Goal: Information Seeking & Learning: Learn about a topic

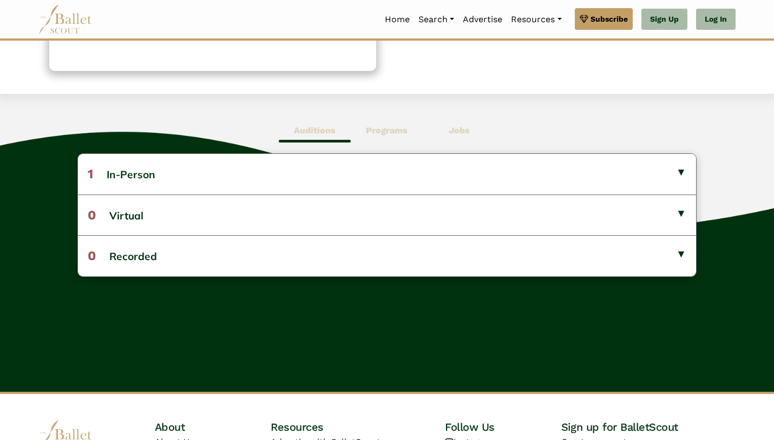
scroll to position [336, 0]
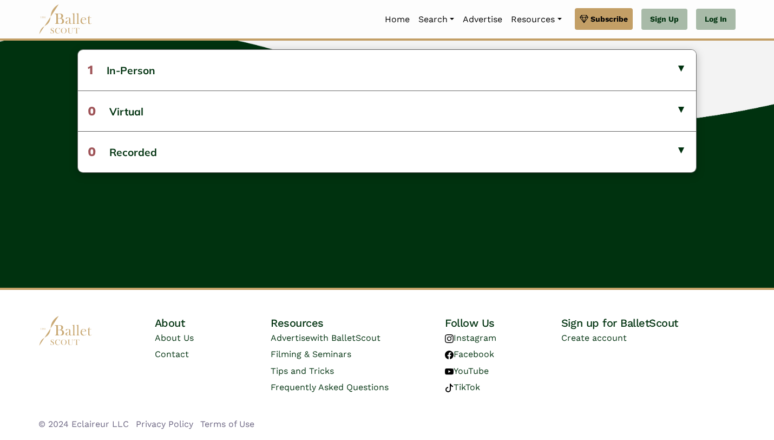
click at [169, 343] on li "About Us" at bounding box center [213, 338] width 116 height 16
click at [169, 340] on link "About Us" at bounding box center [174, 337] width 39 height 10
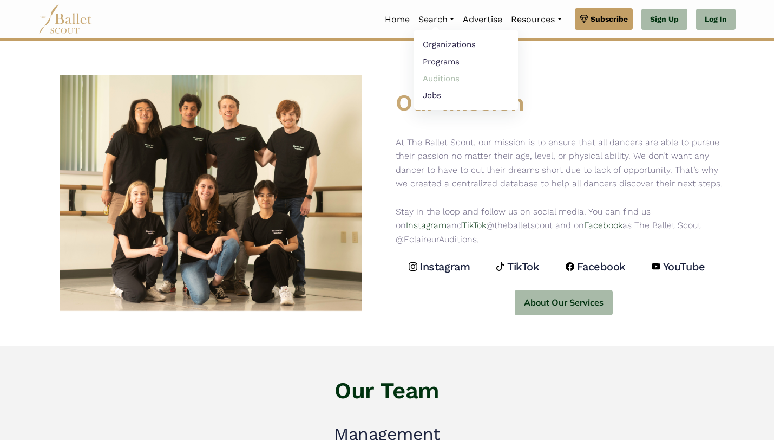
click at [433, 79] on link "Auditions" at bounding box center [466, 78] width 104 height 17
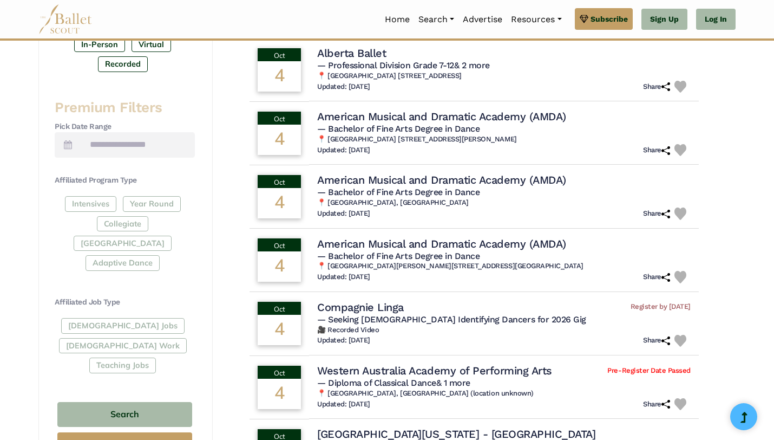
scroll to position [399, 0]
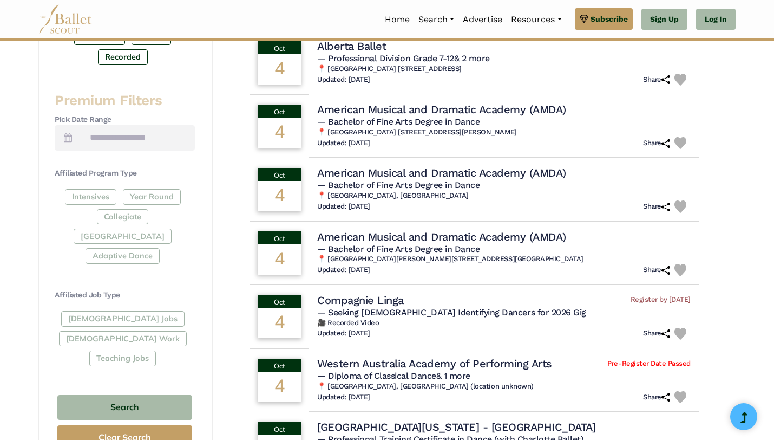
click at [93, 311] on div "[DEMOGRAPHIC_DATA] Jobs [DEMOGRAPHIC_DATA] Work Teaching Jobs" at bounding box center [125, 340] width 140 height 59
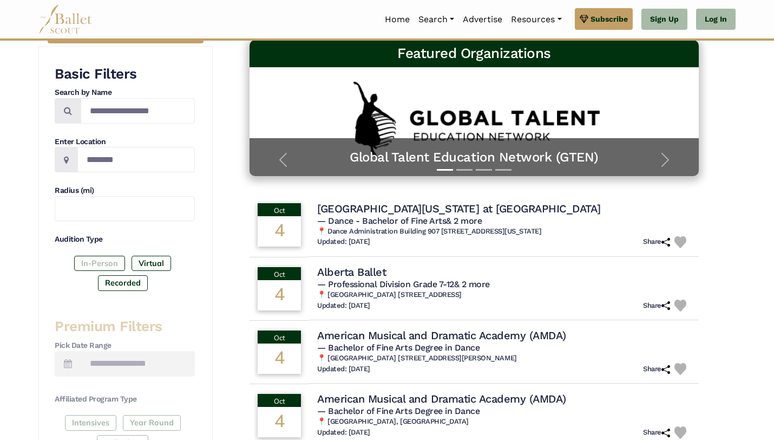
scroll to position [178, 0]
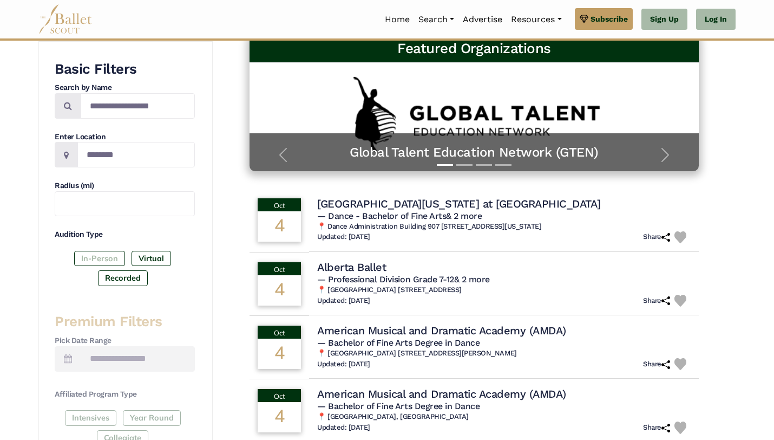
click at [96, 254] on label "In-Person" at bounding box center [99, 258] width 51 height 15
click at [133, 278] on label "Recorded" at bounding box center [123, 277] width 50 height 15
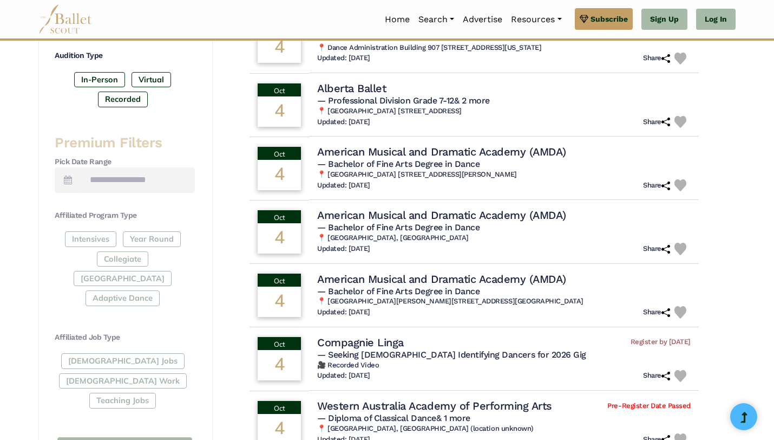
scroll to position [381, 0]
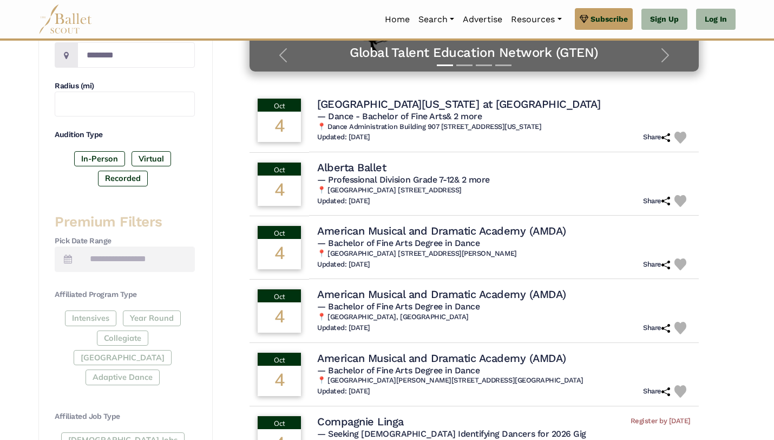
scroll to position [399, 0]
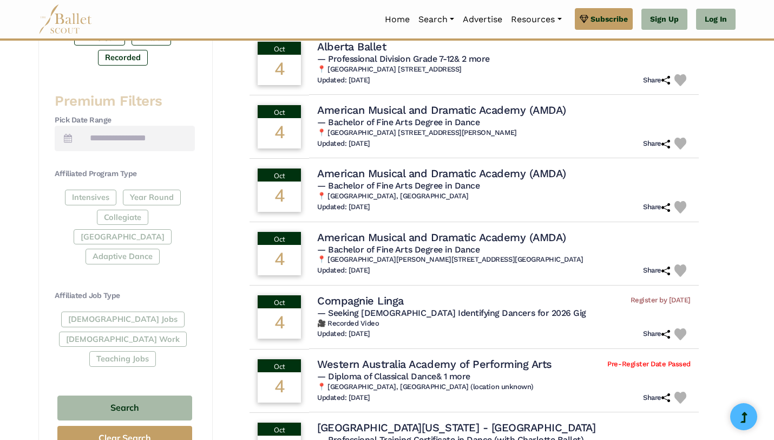
click at [115, 311] on div "Full-Time Jobs Gig Work Teaching Jobs" at bounding box center [125, 340] width 140 height 59
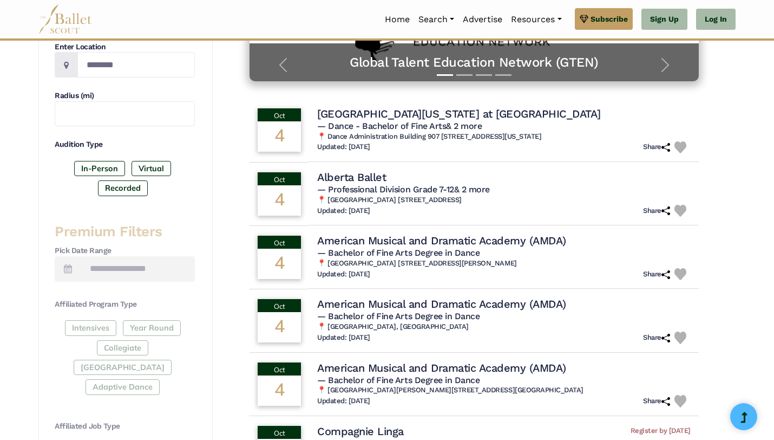
scroll to position [233, 0]
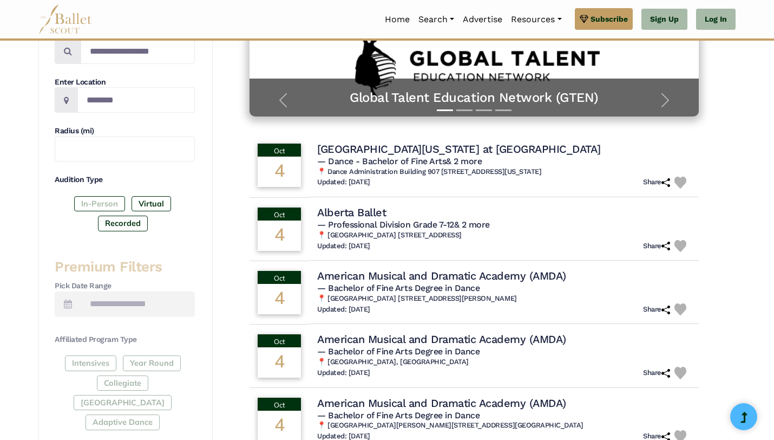
click at [116, 205] on label "In-Person" at bounding box center [99, 203] width 51 height 15
click at [133, 223] on label "Recorded" at bounding box center [123, 223] width 50 height 15
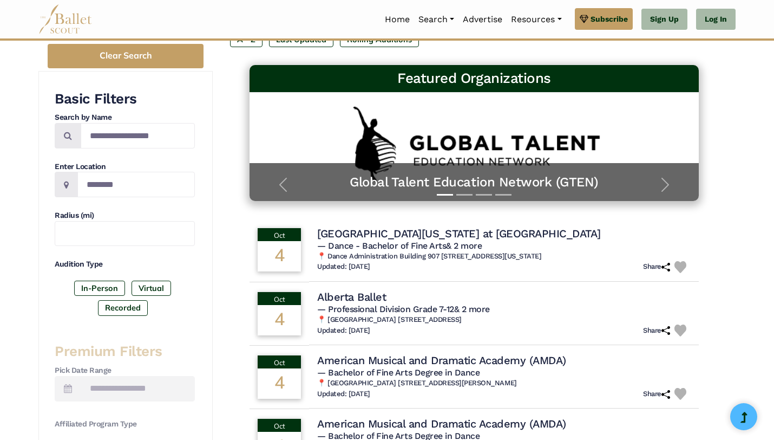
scroll to position [142, 0]
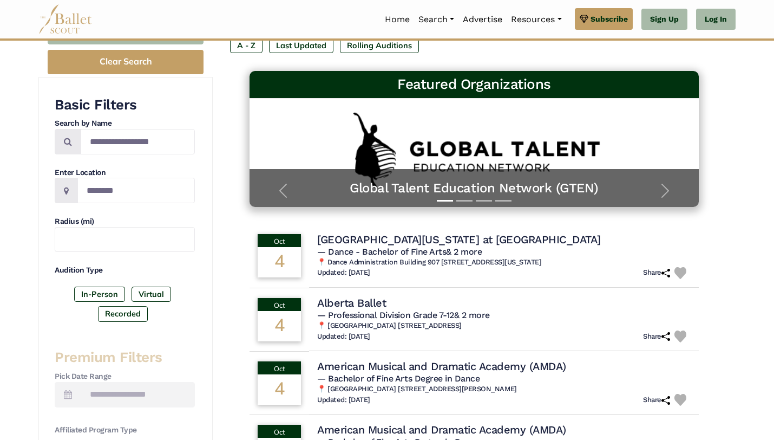
click at [64, 193] on icon at bounding box center [66, 190] width 5 height 9
click at [94, 185] on input "Location" at bounding box center [136, 190] width 118 height 25
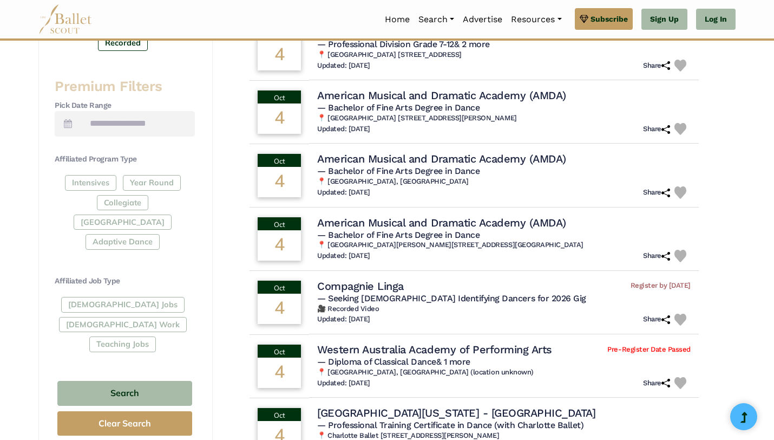
scroll to position [420, 0]
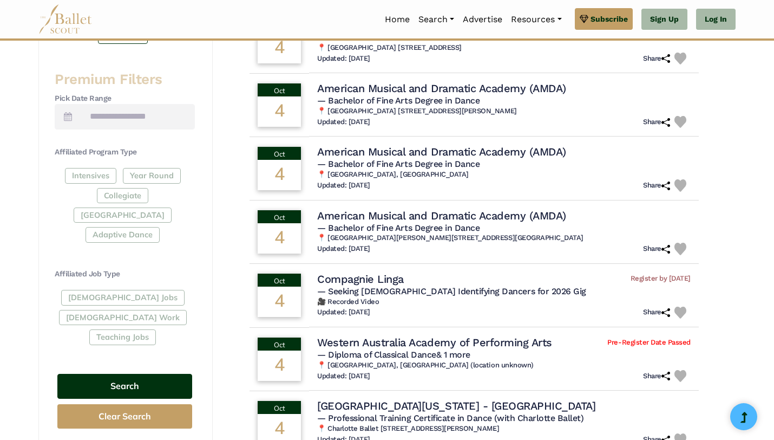
click at [113, 374] on button "Search" at bounding box center [124, 386] width 135 height 25
